Goal: Task Accomplishment & Management: Manage account settings

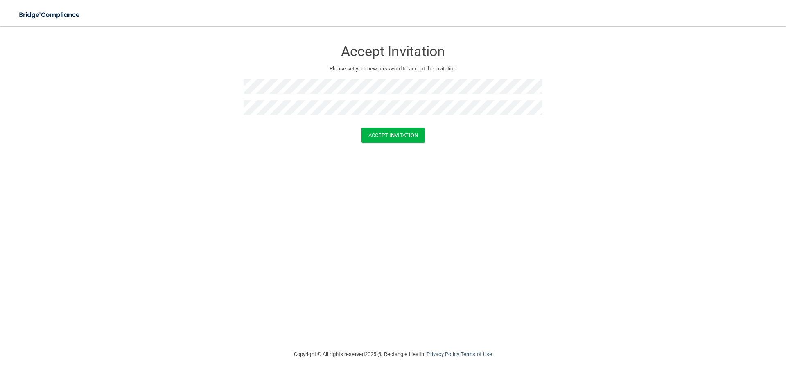
click at [453, 241] on div "Accept Invitation Please set your new password to accept the invitation Accept …" at bounding box center [393, 187] width 754 height 307
click at [393, 136] on button "Accept Invitation" at bounding box center [393, 135] width 63 height 15
click at [392, 147] on button "Accept Invitation" at bounding box center [393, 147] width 63 height 15
click at [416, 219] on div "Accept Invitation Please set your new password to accept the invitation Token i…" at bounding box center [393, 187] width 754 height 307
click at [390, 148] on button "Accept Invitation" at bounding box center [393, 147] width 63 height 15
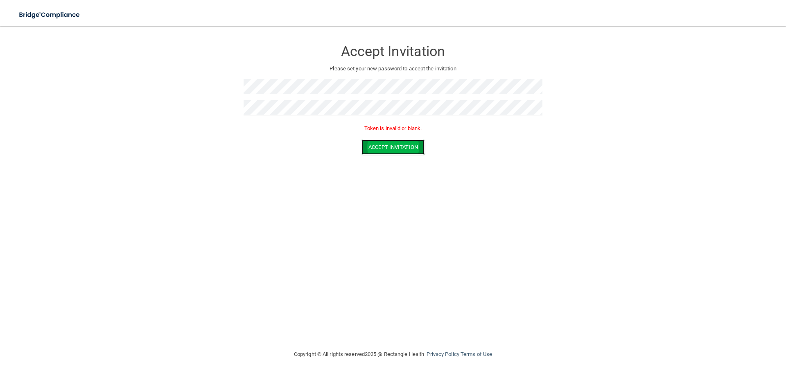
click at [390, 148] on button "Accept Invitation" at bounding box center [393, 147] width 63 height 15
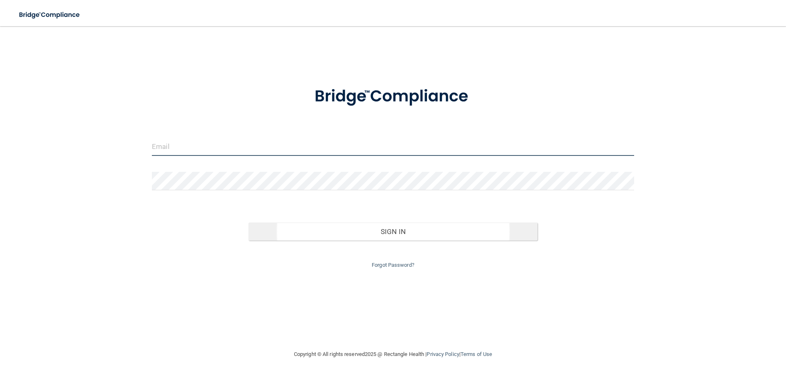
type input "[EMAIL_ADDRESS][DOMAIN_NAME]"
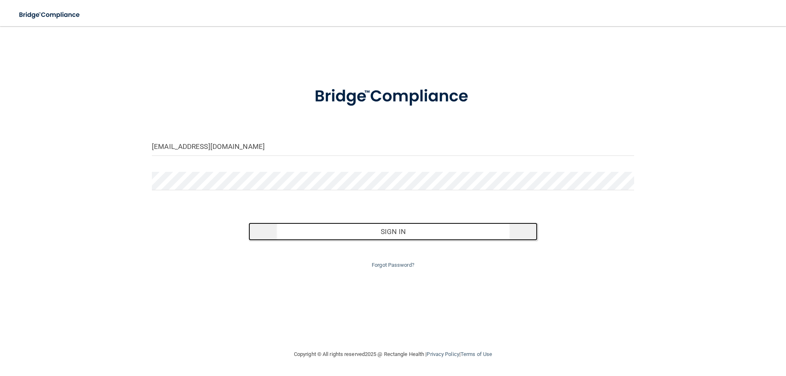
click at [400, 229] on button "Sign In" at bounding box center [394, 232] width 290 height 18
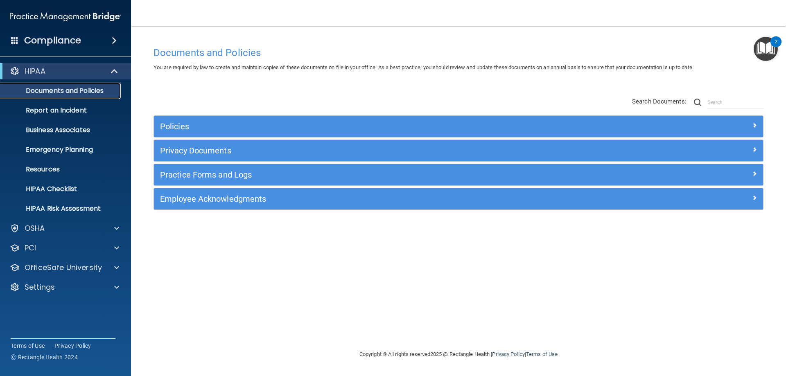
click at [62, 91] on p "Documents and Policies" at bounding box center [61, 91] width 112 height 8
click at [764, 50] on img "Open Resource Center, 2 new notifications" at bounding box center [766, 49] width 24 height 24
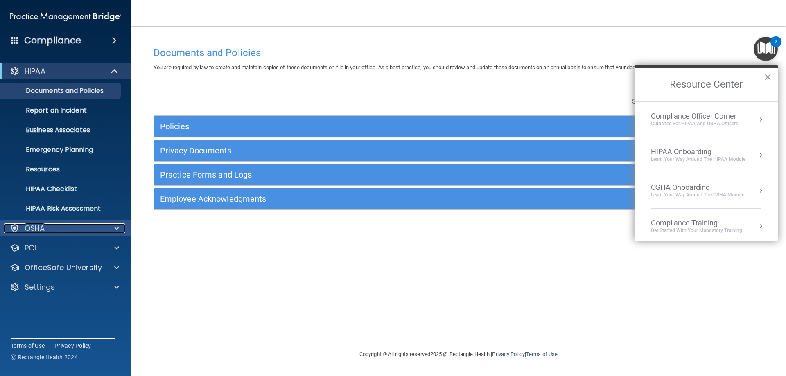
click at [47, 224] on div "OSHA" at bounding box center [55, 229] width 102 height 10
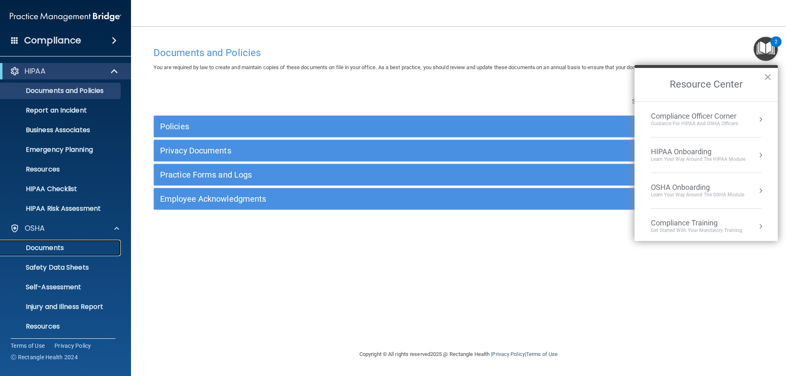
click at [78, 247] on p "Documents" at bounding box center [61, 248] width 112 height 8
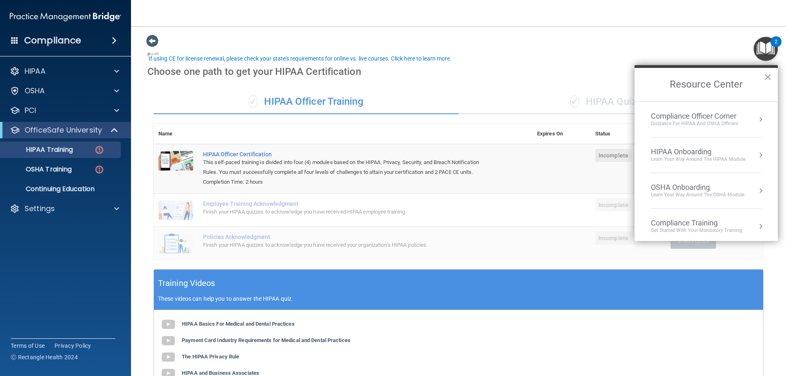
scroll to position [123, 0]
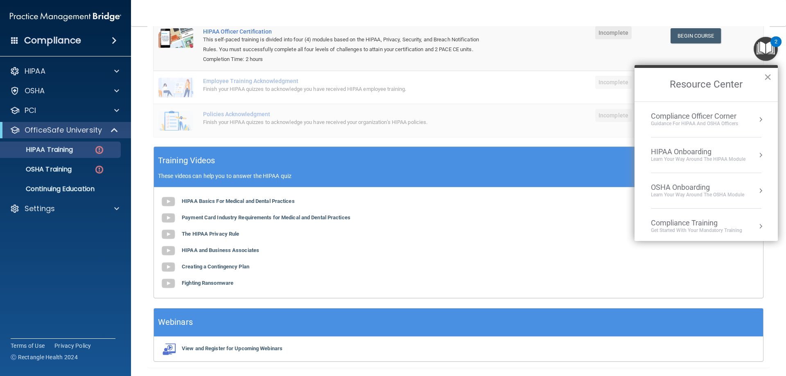
click at [767, 75] on button "×" at bounding box center [768, 76] width 8 height 13
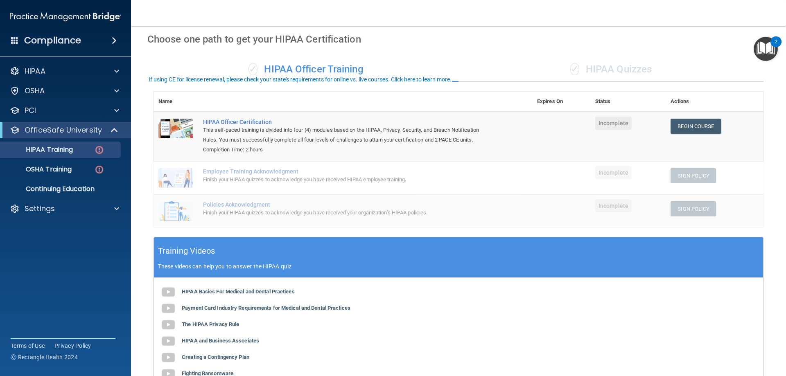
scroll to position [0, 0]
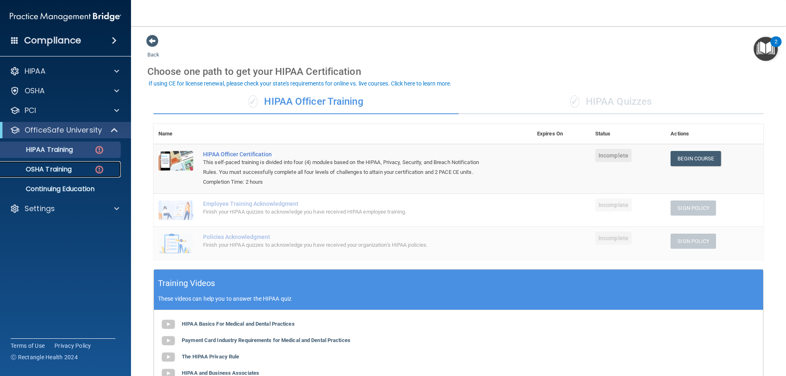
click at [76, 170] on div "OSHA Training" at bounding box center [61, 169] width 112 height 8
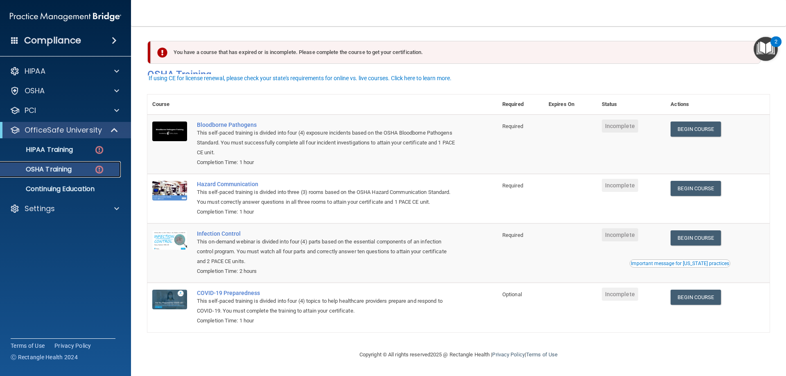
scroll to position [10, 0]
click at [111, 33] on div "Compliance" at bounding box center [65, 41] width 131 height 18
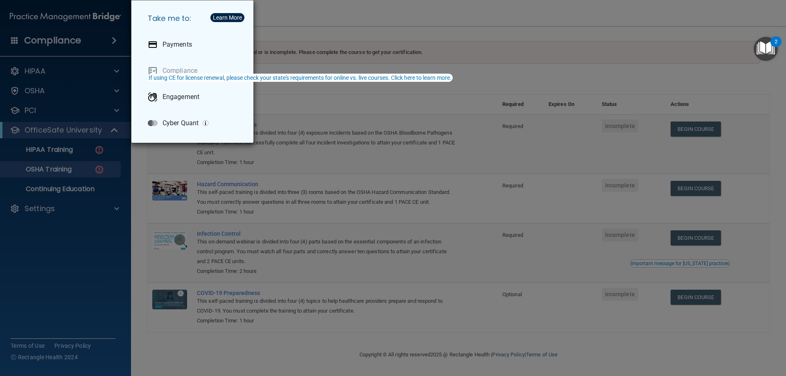
click at [111, 33] on div "Take me to: Payments Compliance Engagement Cyber Quant" at bounding box center [393, 188] width 786 height 376
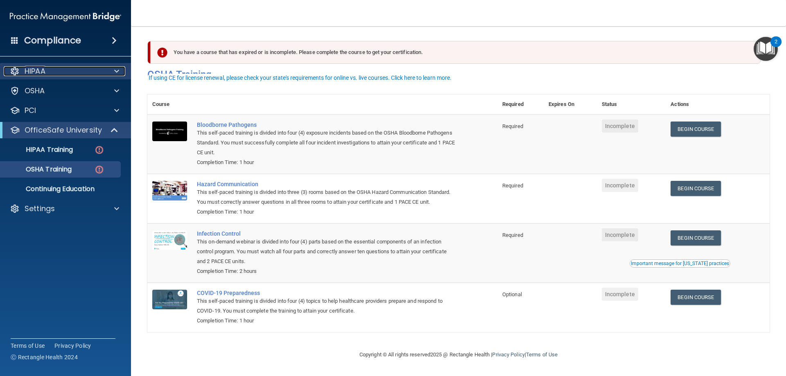
click at [104, 73] on div "HIPAA" at bounding box center [55, 71] width 102 height 10
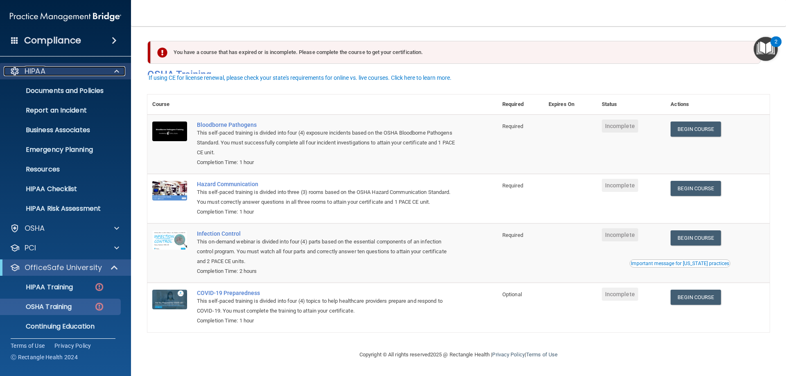
click at [104, 73] on div "HIPAA" at bounding box center [55, 71] width 102 height 10
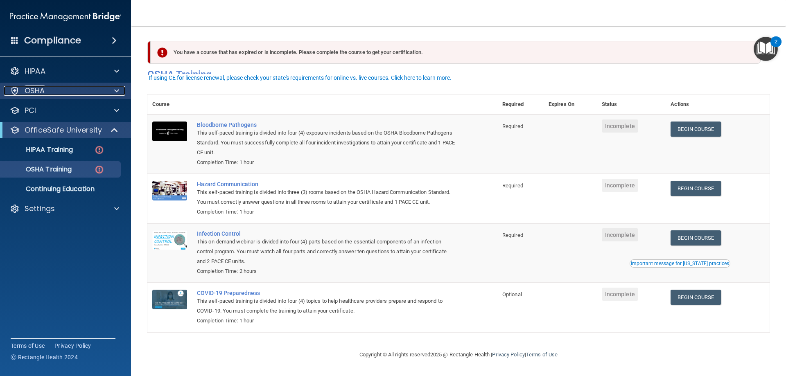
click at [100, 92] on div "OSHA" at bounding box center [55, 91] width 102 height 10
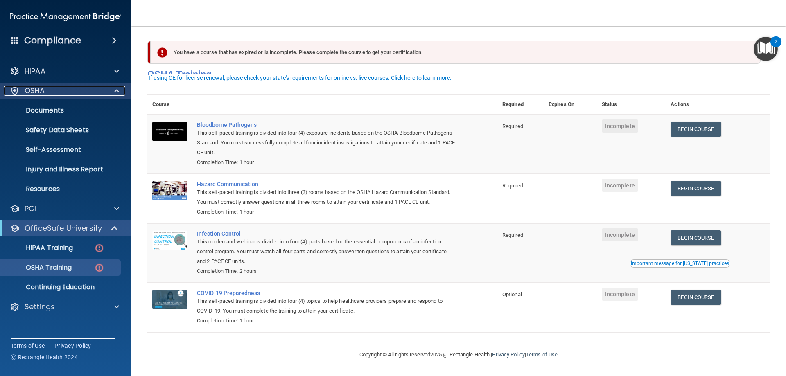
click at [100, 92] on div "OSHA" at bounding box center [55, 91] width 102 height 10
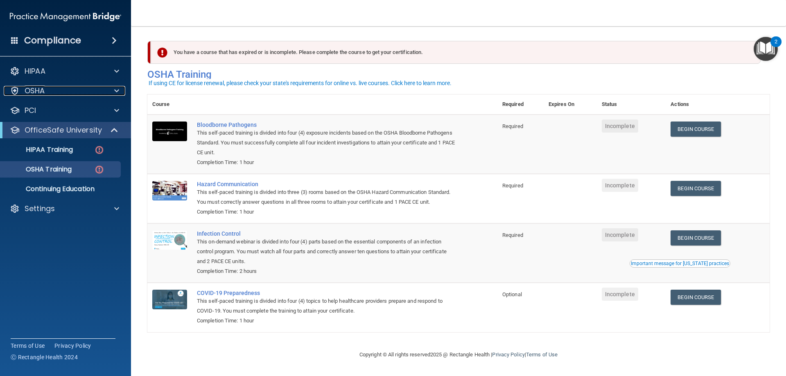
scroll to position [0, 0]
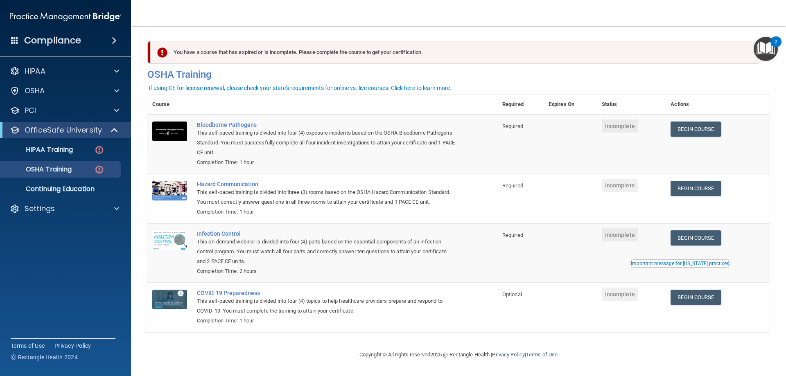
click at [13, 38] on span at bounding box center [14, 39] width 7 height 7
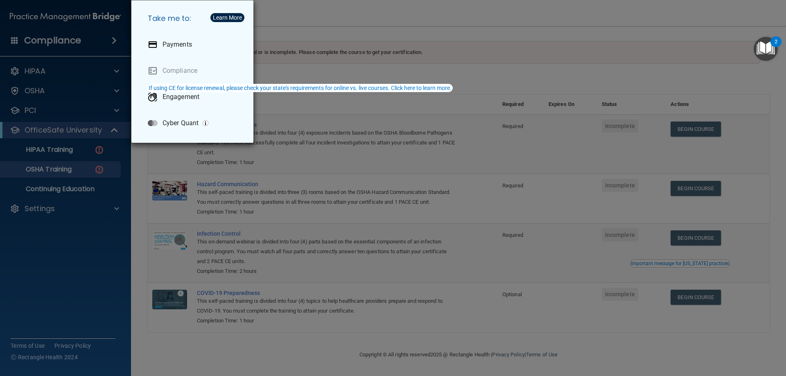
click at [57, 219] on div "Take me to: Payments Compliance Engagement Cyber Quant" at bounding box center [393, 188] width 786 height 376
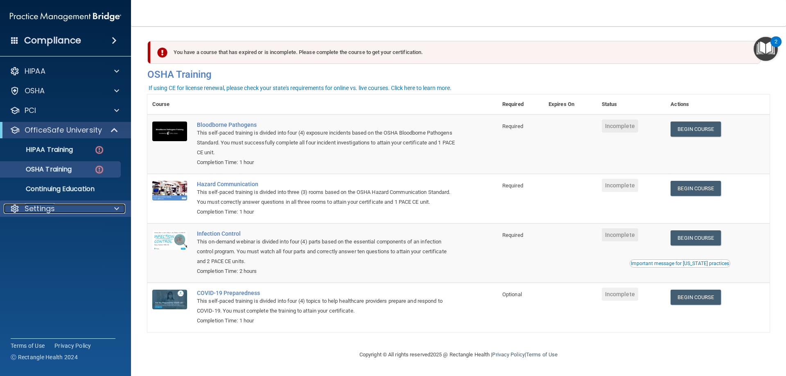
click at [45, 210] on p "Settings" at bounding box center [40, 209] width 30 height 10
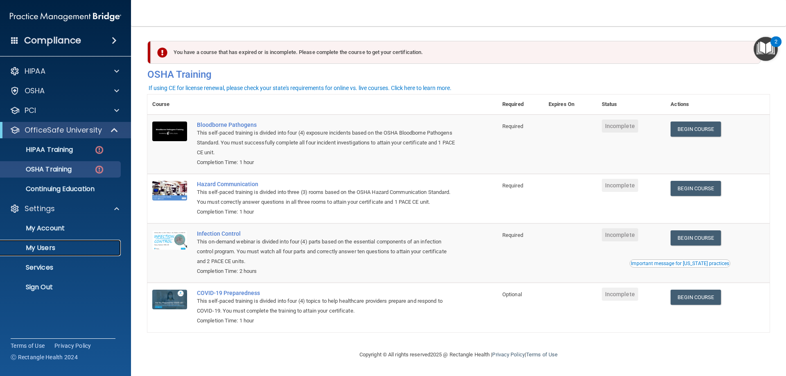
click at [45, 246] on p "My Users" at bounding box center [61, 248] width 112 height 8
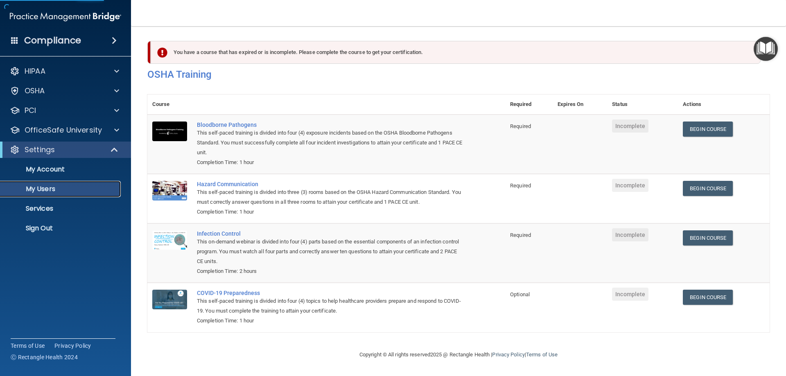
select select "20"
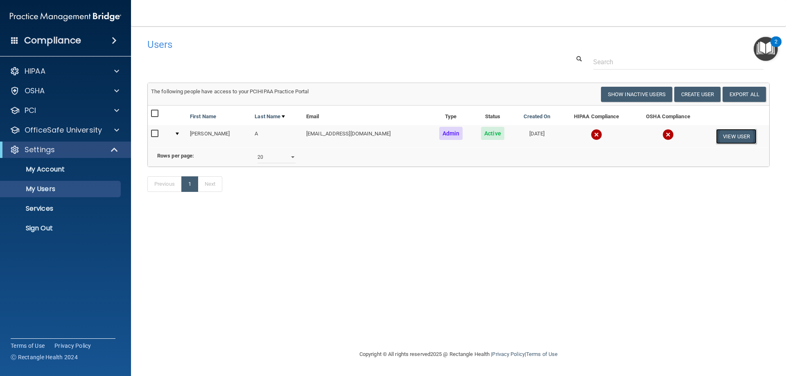
click at [732, 137] on button "View User" at bounding box center [736, 136] width 41 height 15
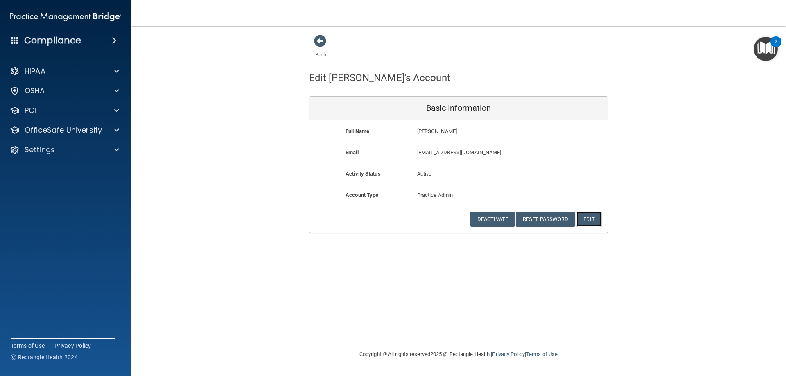
click at [586, 217] on button "Edit" at bounding box center [589, 219] width 25 height 15
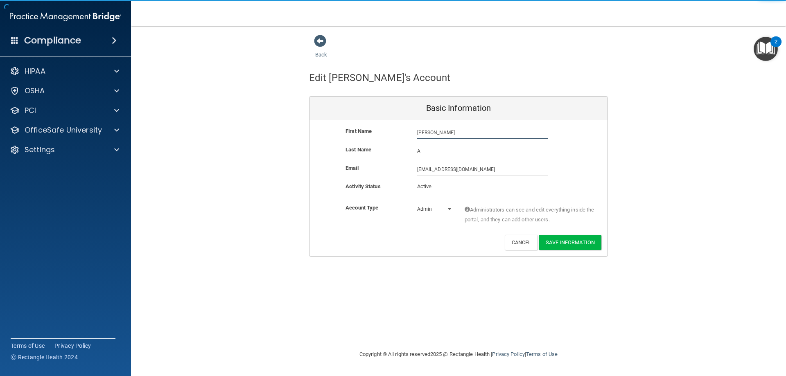
drag, startPoint x: 449, startPoint y: 136, endPoint x: 358, endPoint y: 138, distance: 90.5
click at [358, 138] on div "First Name [PERSON_NAME] A [PERSON_NAME]" at bounding box center [459, 133] width 298 height 12
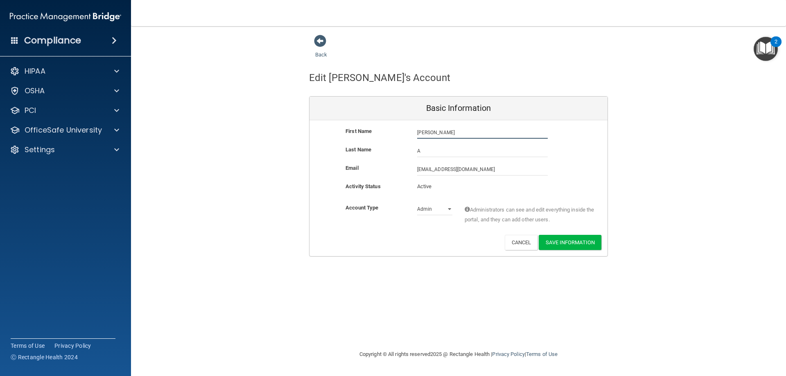
type input "[PERSON_NAME]"
drag, startPoint x: 422, startPoint y: 147, endPoint x: 404, endPoint y: 149, distance: 17.7
click at [404, 149] on div "Last Name A" at bounding box center [459, 151] width 298 height 12
type input "K"
click at [392, 224] on div "Account Type Practice Admin Admin Member Financial Institution Business Associa…" at bounding box center [459, 216] width 298 height 26
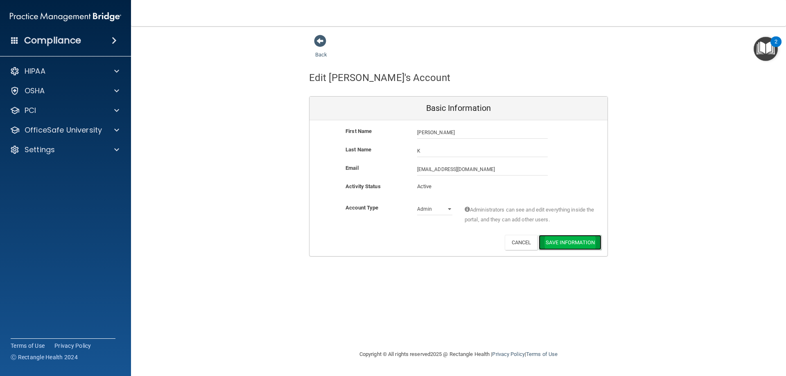
click at [579, 244] on button "Save Information" at bounding box center [570, 242] width 63 height 15
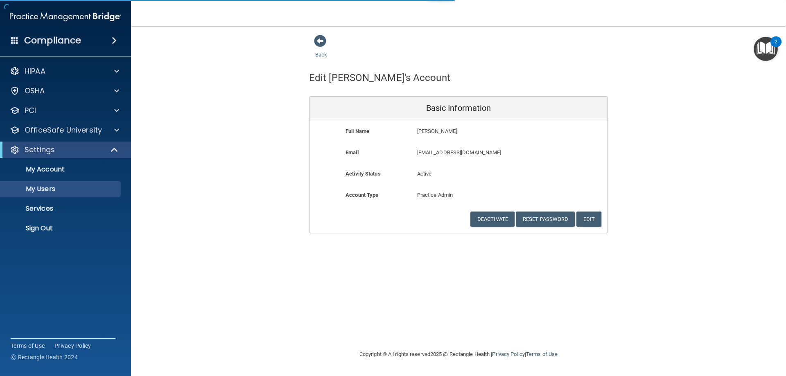
select select "20"
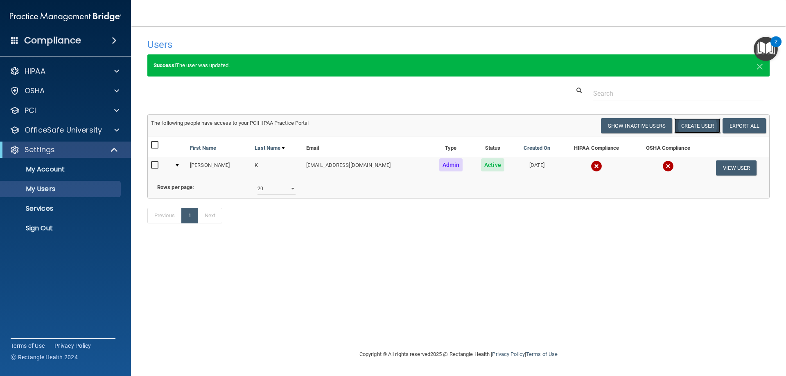
click at [691, 126] on button "Create User" at bounding box center [698, 125] width 46 height 15
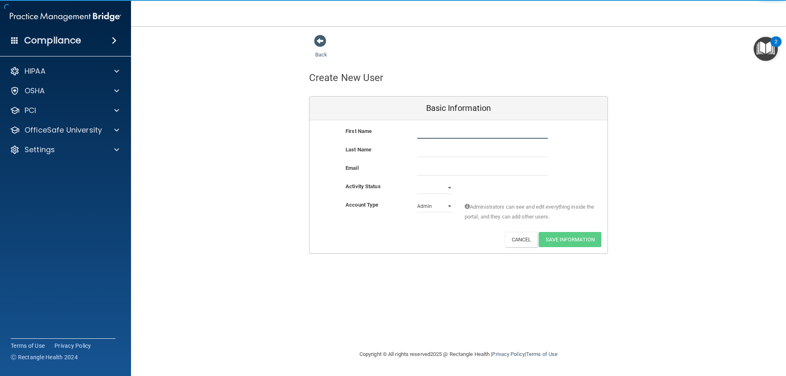
click at [441, 134] on input "text" at bounding box center [482, 133] width 131 height 12
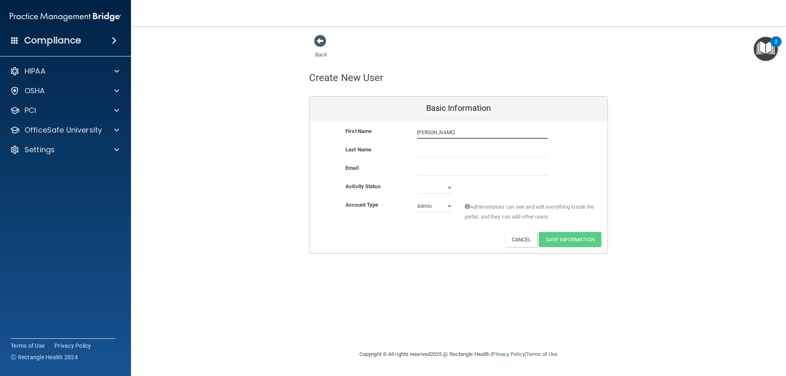
type input "[PERSON_NAME]"
click at [444, 147] on input "text" at bounding box center [482, 151] width 131 height 12
type input "B"
click at [430, 168] on input "email" at bounding box center [482, 169] width 131 height 12
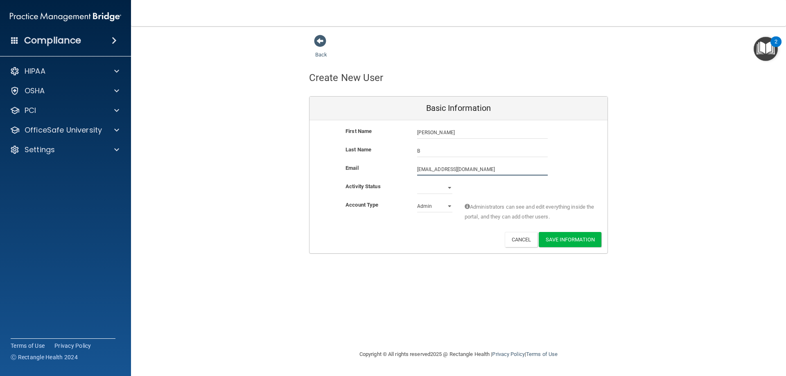
type input "[EMAIL_ADDRESS][DOMAIN_NAME]"
click at [437, 192] on select "Active Inactive" at bounding box center [434, 189] width 35 height 12
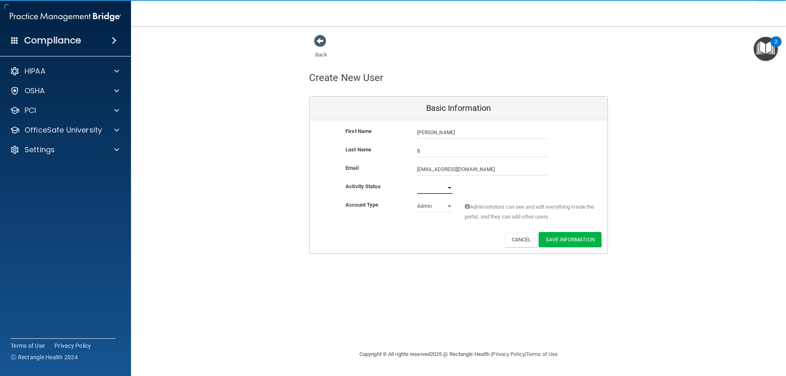
select select "active"
click at [417, 182] on select "Active Inactive" at bounding box center [434, 188] width 35 height 12
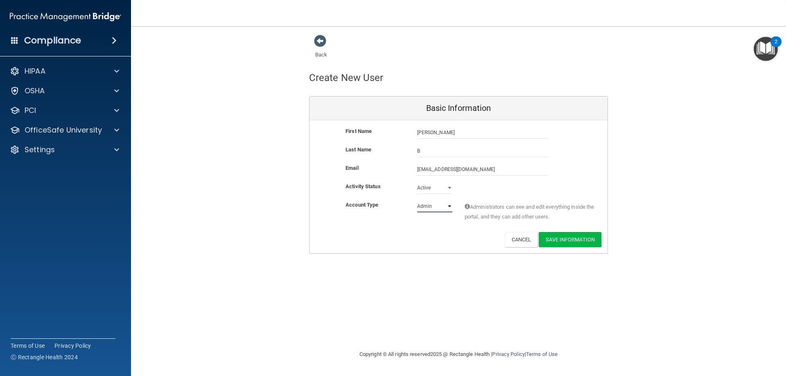
click at [435, 209] on select "Admin Member" at bounding box center [434, 206] width 35 height 12
select select "practice_member"
click at [417, 200] on select "Admin Member" at bounding box center [434, 206] width 35 height 12
click at [578, 239] on button "Save Information" at bounding box center [570, 239] width 63 height 15
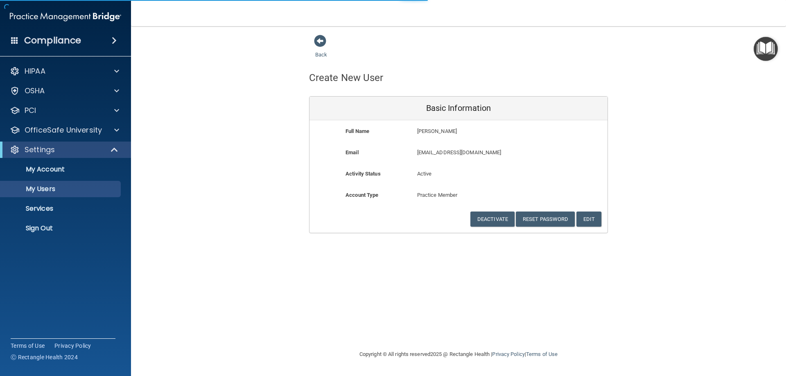
select select "20"
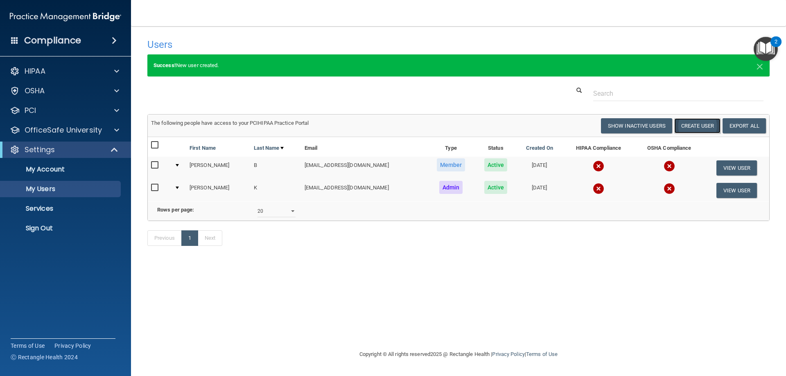
click at [706, 126] on button "Create User" at bounding box center [698, 125] width 46 height 15
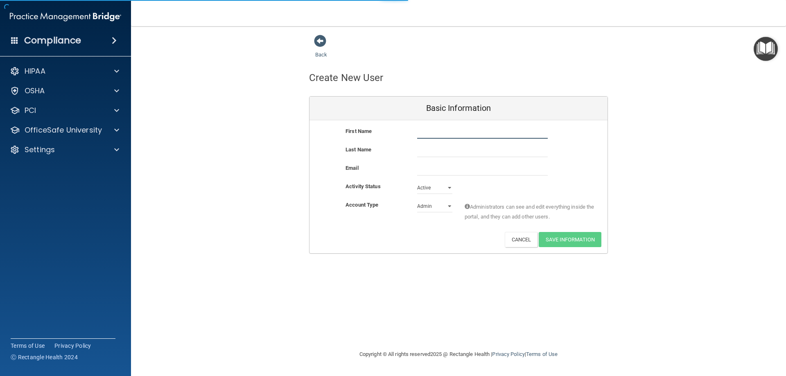
click at [433, 133] on input "text" at bounding box center [482, 133] width 131 height 12
type input "Hasham"
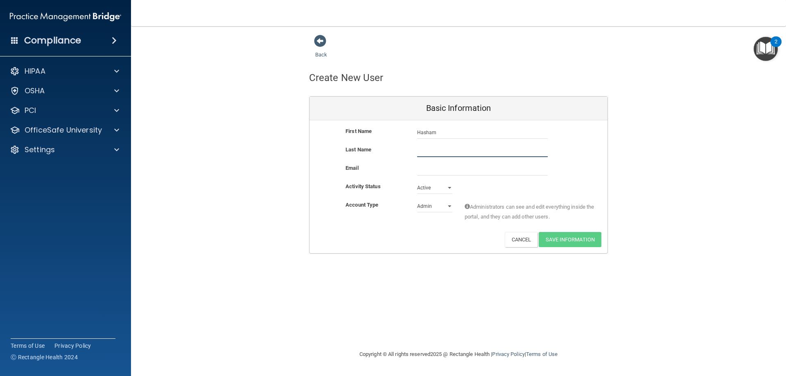
click at [428, 147] on input "text" at bounding box center [482, 151] width 131 height 12
type input "M"
click at [422, 161] on div "Last Name M" at bounding box center [459, 154] width 298 height 18
click at [421, 171] on input "email" at bounding box center [482, 169] width 131 height 12
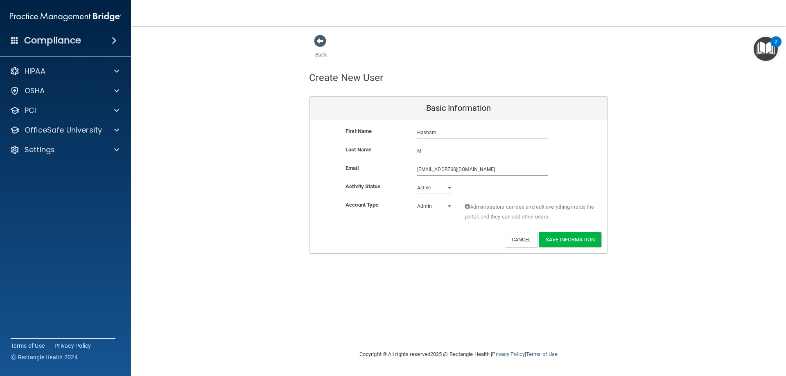
type input "[EMAIL_ADDRESS][DOMAIN_NAME]"
click at [436, 210] on select "Admin Member" at bounding box center [434, 206] width 35 height 12
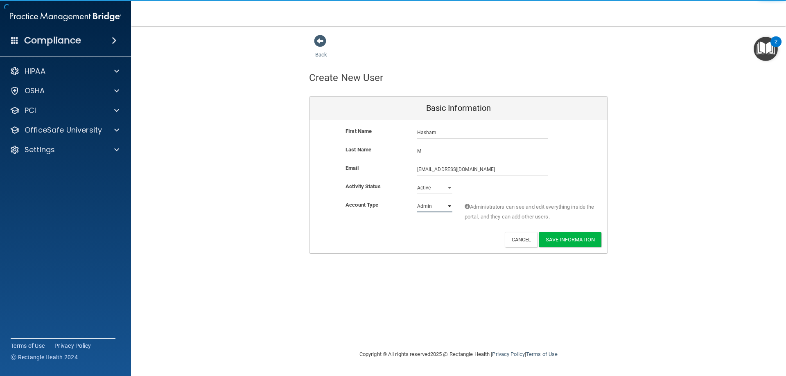
select select "practice_member"
click at [417, 200] on select "Admin Member" at bounding box center [434, 206] width 35 height 12
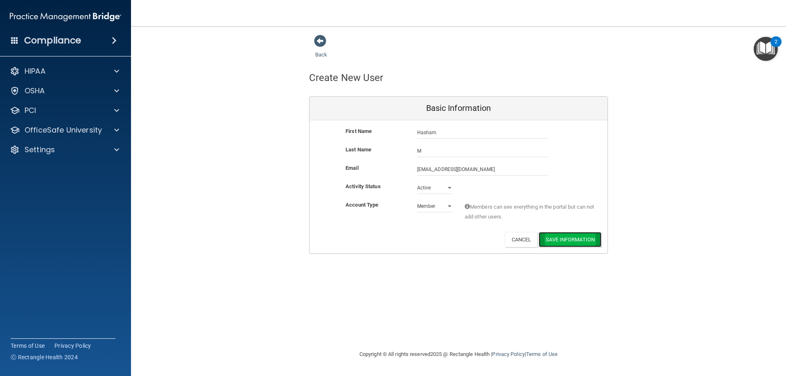
click at [573, 241] on button "Save Information" at bounding box center [570, 239] width 63 height 15
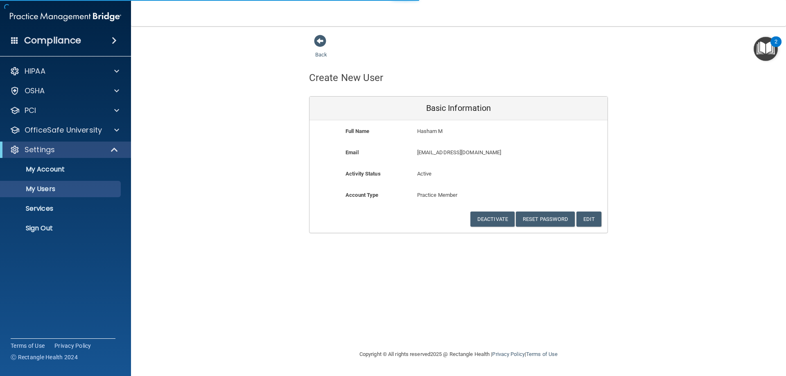
select select "20"
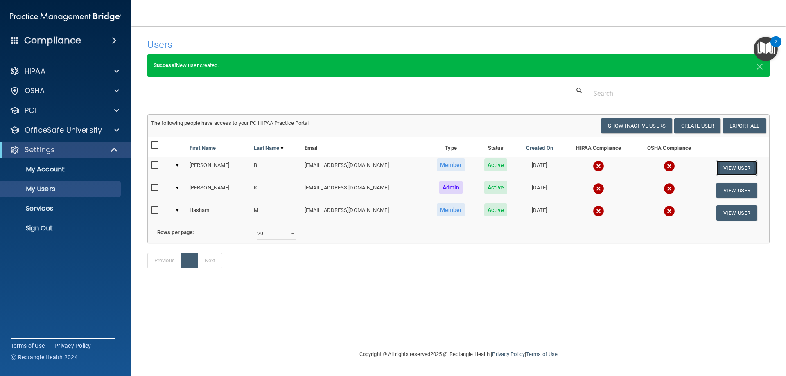
click at [734, 171] on button "View User" at bounding box center [737, 168] width 41 height 15
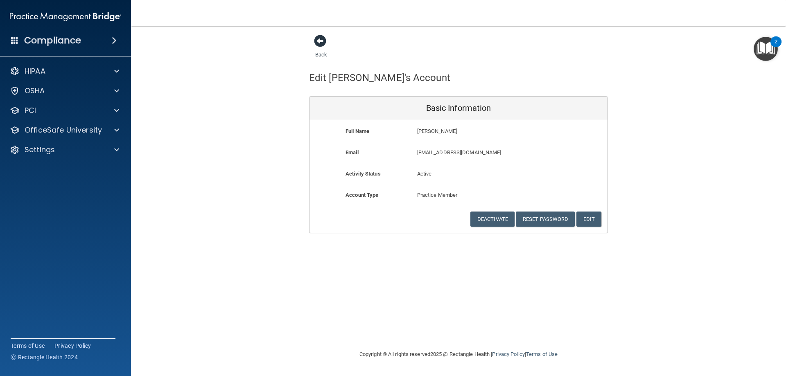
click at [314, 47] on span at bounding box center [320, 41] width 12 height 12
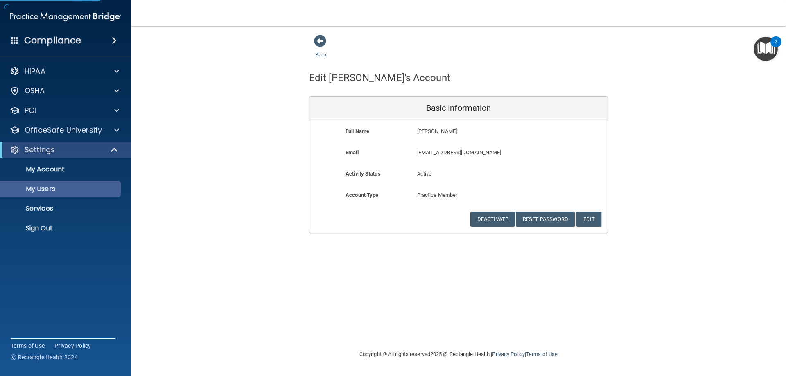
select select "20"
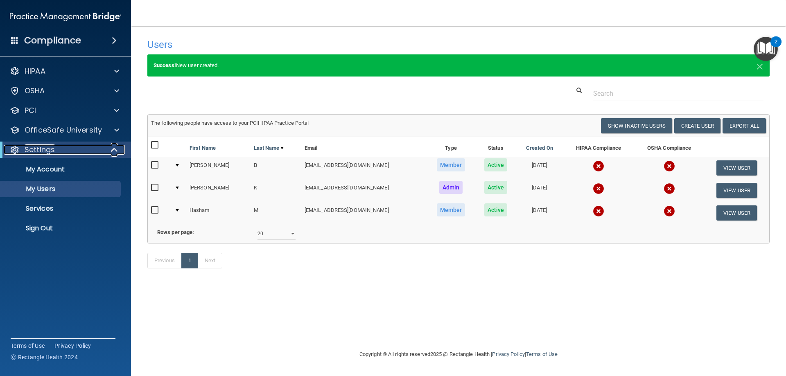
click at [76, 147] on div "Settings" at bounding box center [54, 150] width 101 height 10
click at [57, 134] on p "OfficeSafe University" at bounding box center [63, 130] width 77 height 10
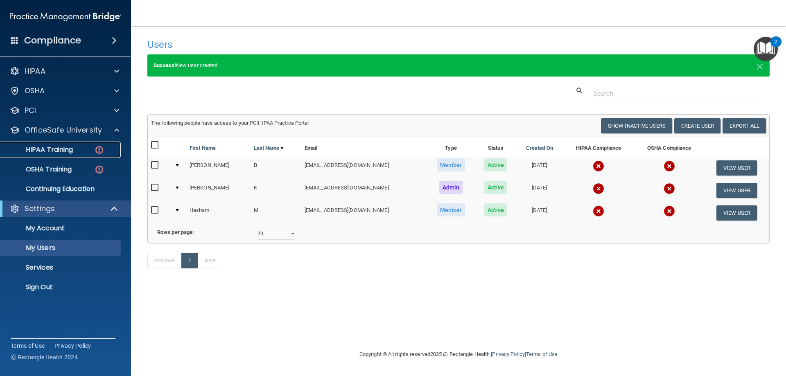
click at [62, 152] on p "HIPAA Training" at bounding box center [39, 150] width 68 height 8
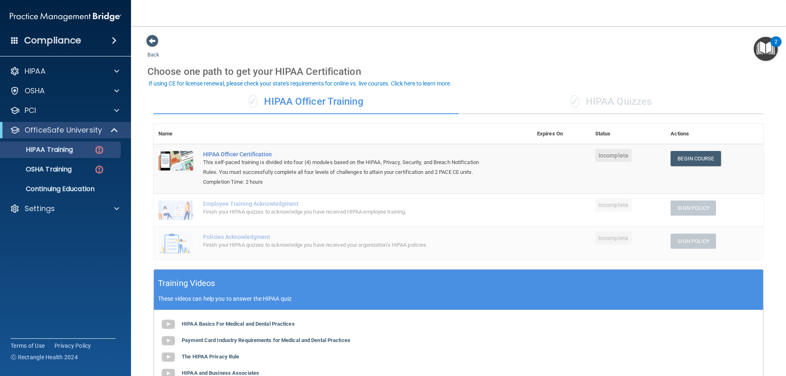
click at [351, 102] on div "✓ HIPAA Officer Training" at bounding box center [306, 102] width 305 height 25
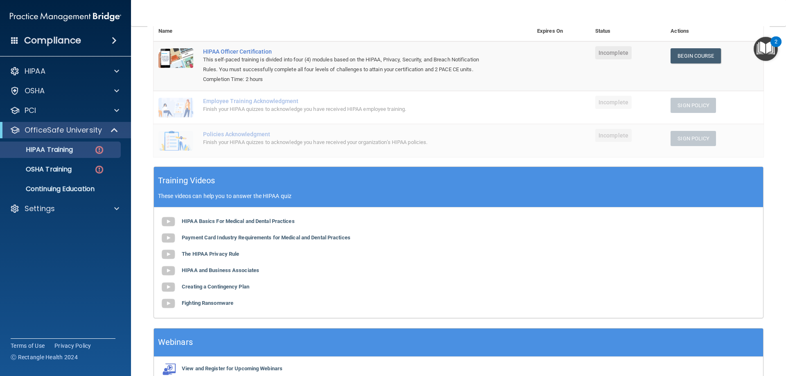
scroll to position [25, 0]
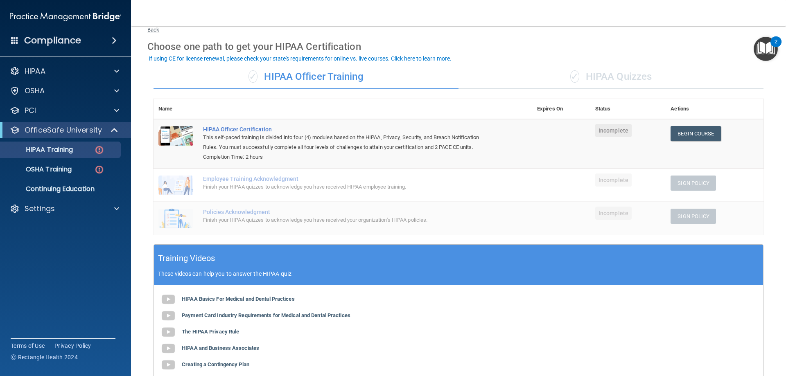
click at [159, 30] on link "Back" at bounding box center [153, 25] width 12 height 16
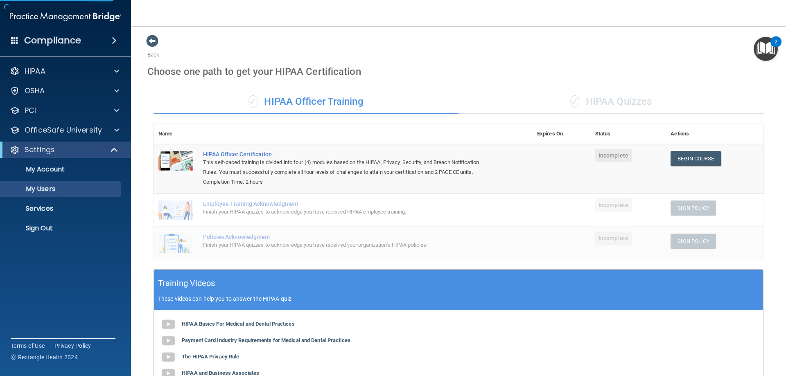
select select "20"
